Goal: Navigation & Orientation: Find specific page/section

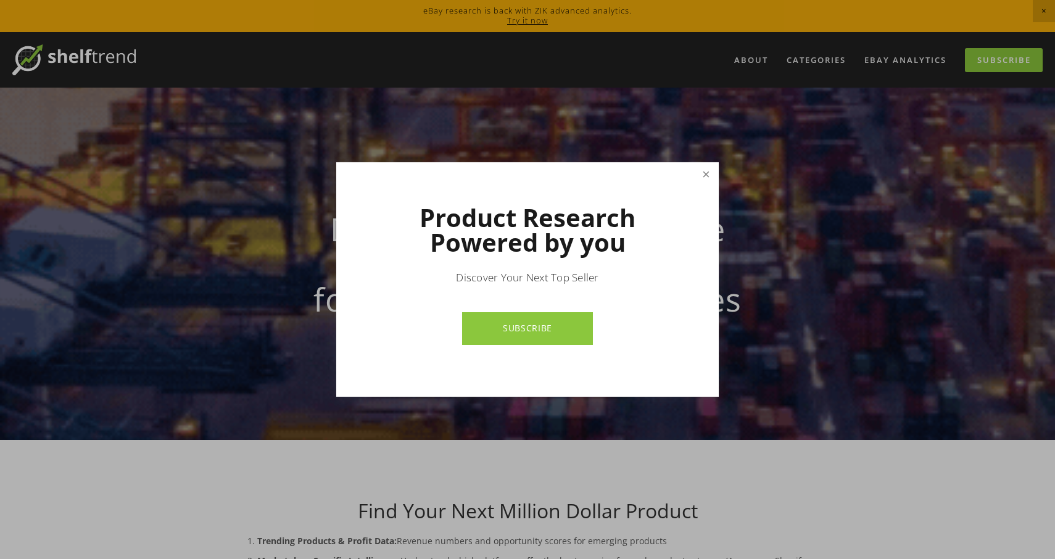
click at [703, 174] on link "Close" at bounding box center [706, 175] width 22 height 22
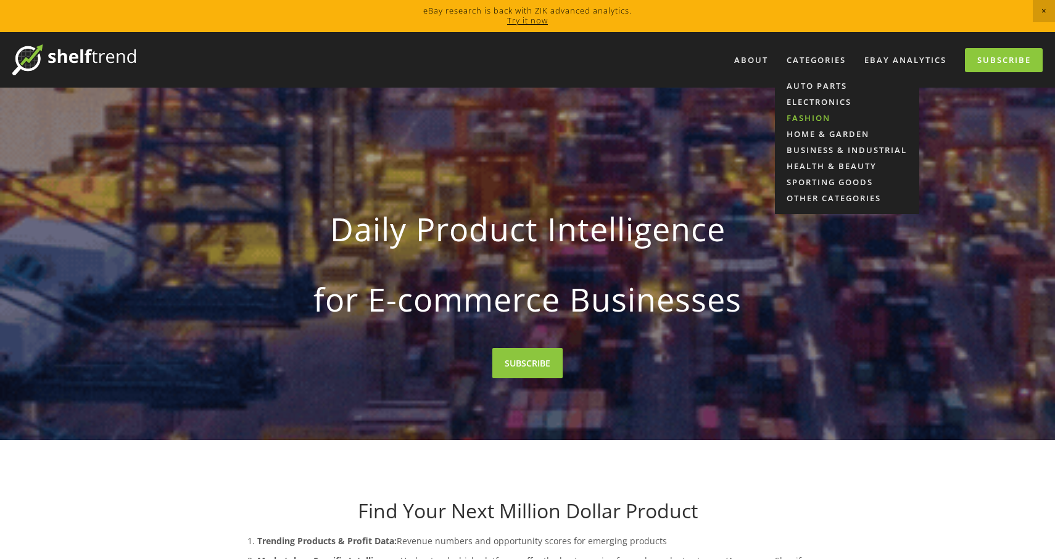
click at [821, 118] on link "Fashion" at bounding box center [847, 118] width 144 height 16
